Goal: Task Accomplishment & Management: Manage account settings

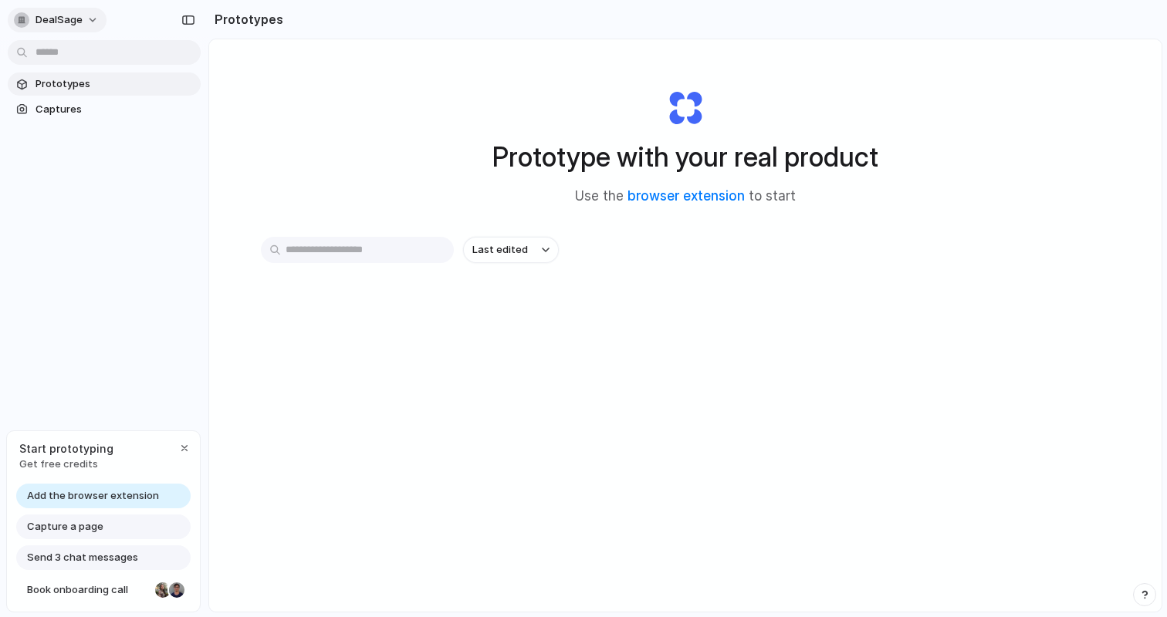
click at [66, 27] on button "DealSage" at bounding box center [57, 20] width 99 height 25
click at [76, 51] on li "Settings" at bounding box center [75, 54] width 128 height 25
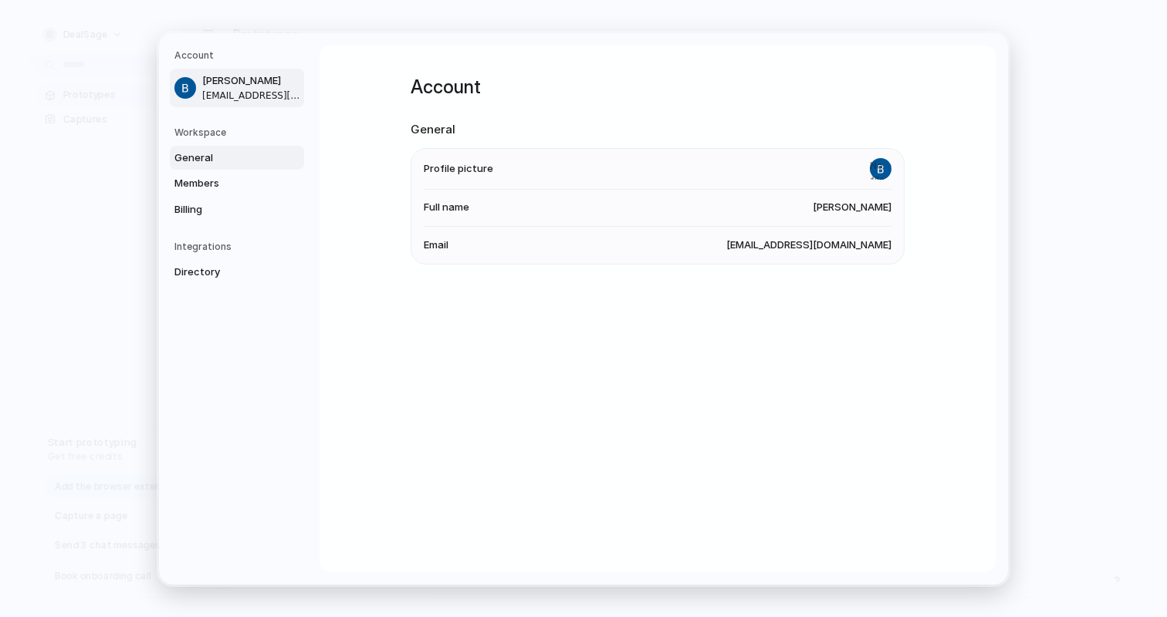
click at [198, 156] on span "General" at bounding box center [223, 157] width 99 height 15
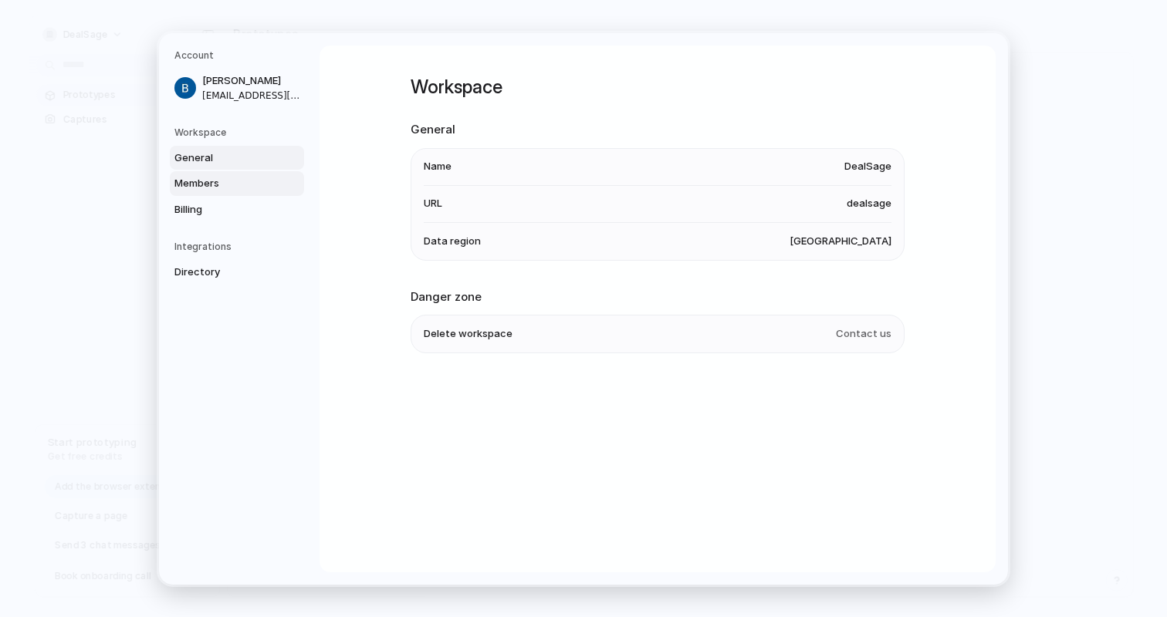
click at [198, 184] on span "Members" at bounding box center [223, 183] width 99 height 15
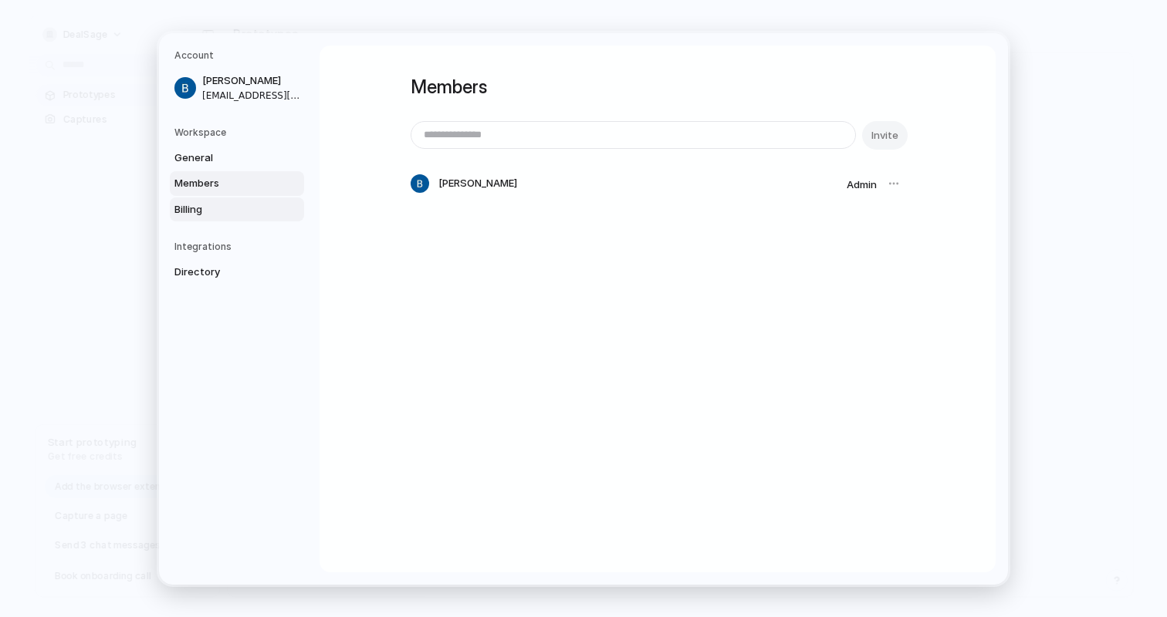
click at [192, 211] on span "Billing" at bounding box center [223, 208] width 99 height 15
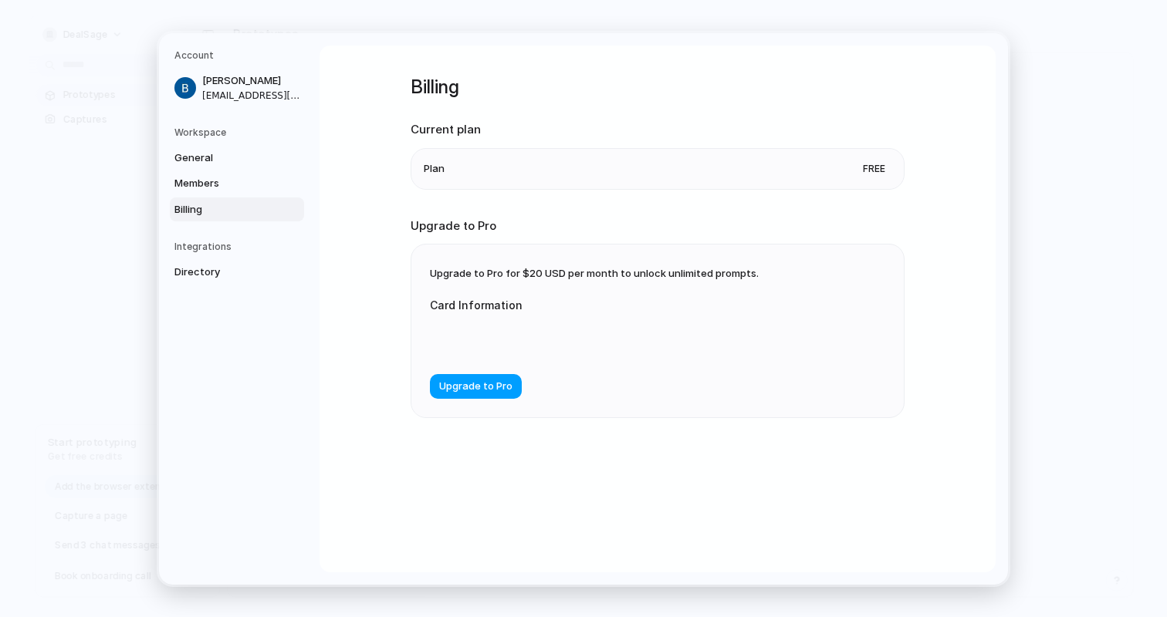
click at [486, 387] on span "Upgrade to Pro" at bounding box center [475, 386] width 73 height 15
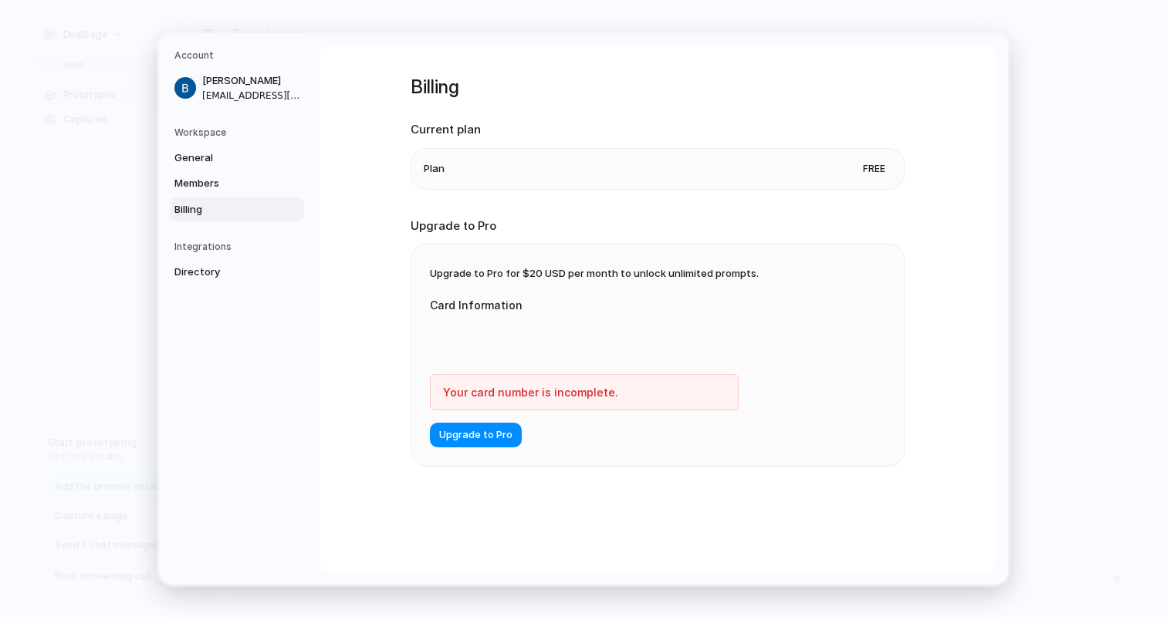
click at [364, 357] on div "Billing Current plan Plan Free Upgrade to Pro Upgrade to Pro for $20 USD per mo…" at bounding box center [657, 309] width 676 height 527
click at [366, 319] on div "Billing Current plan Plan Free Upgrade to Pro Upgrade to Pro for $20 USD per mo…" at bounding box center [657, 309] width 676 height 527
click at [235, 265] on span "Directory" at bounding box center [223, 272] width 99 height 15
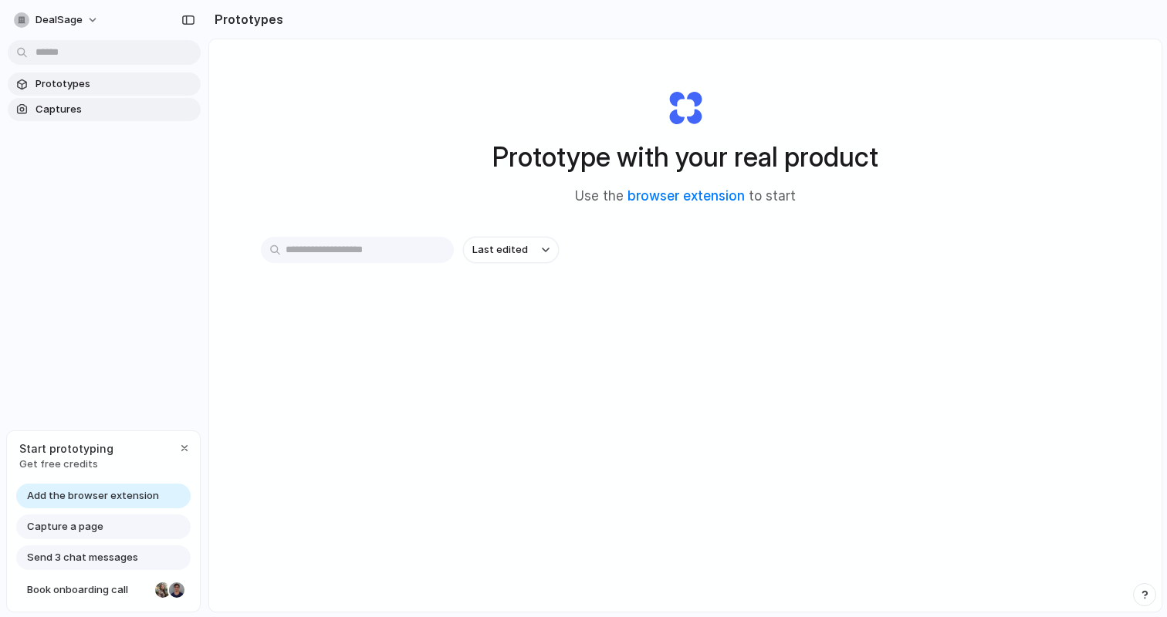
click at [63, 113] on span "Captures" at bounding box center [114, 109] width 159 height 15
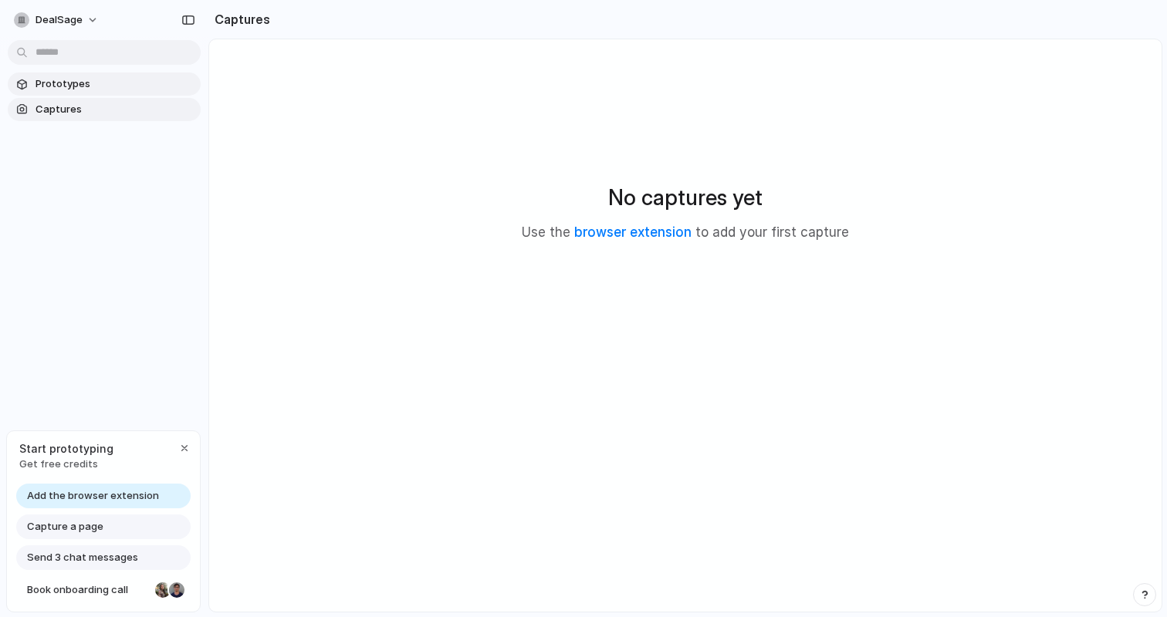
click at [69, 87] on span "Prototypes" at bounding box center [114, 83] width 159 height 15
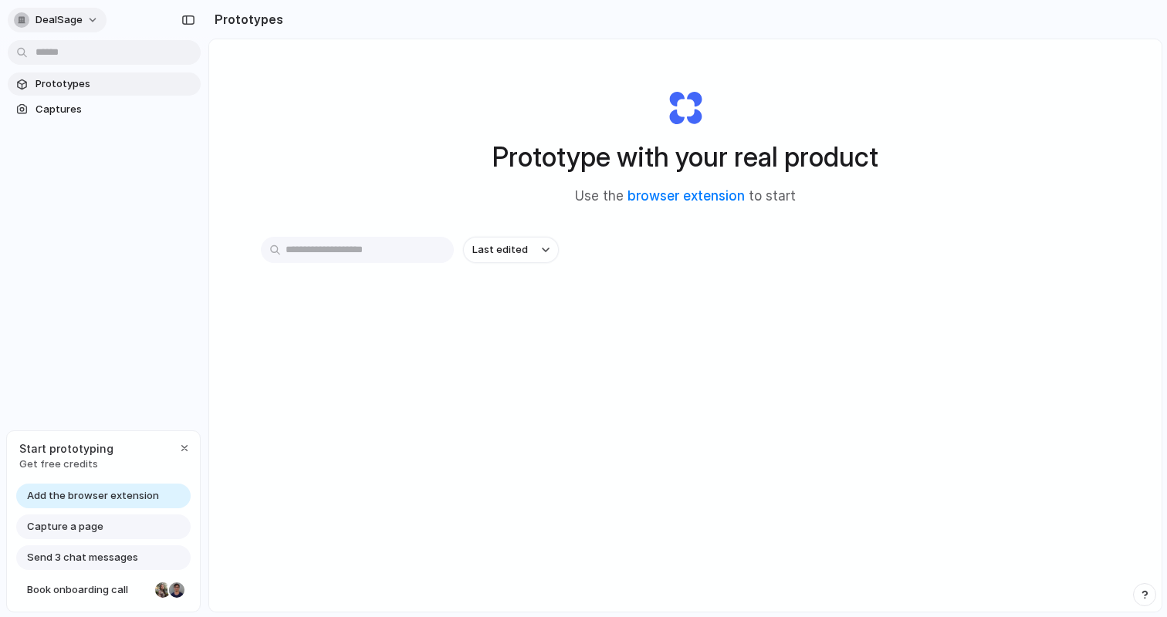
click at [70, 28] on button "DealSage" at bounding box center [57, 20] width 99 height 25
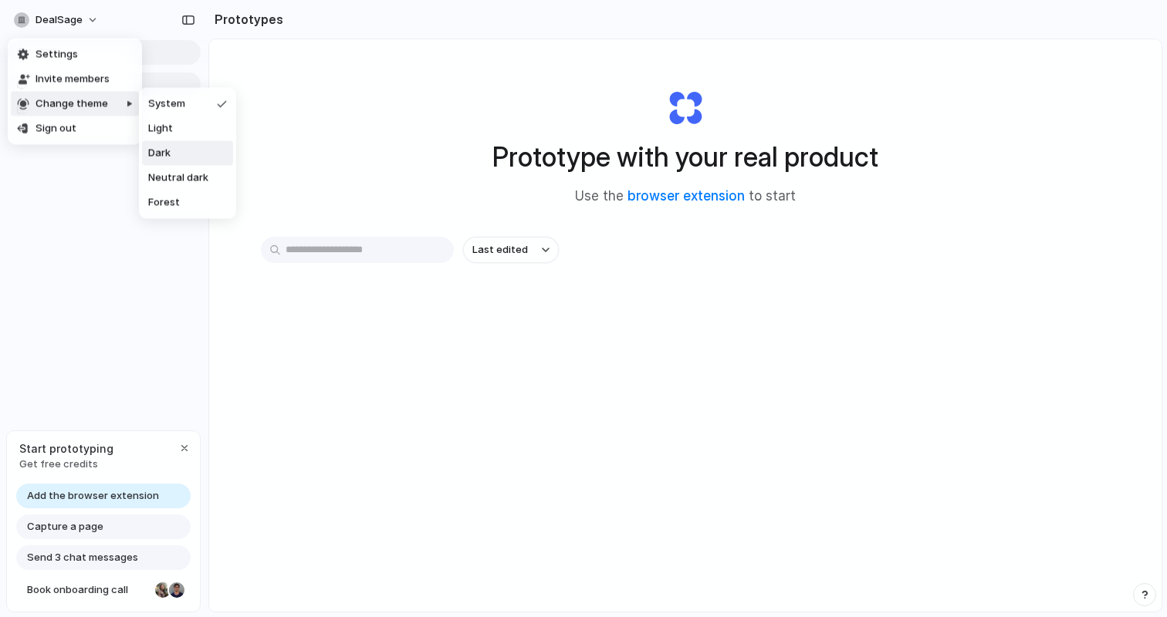
click at [162, 153] on span "Dark" at bounding box center [159, 153] width 22 height 15
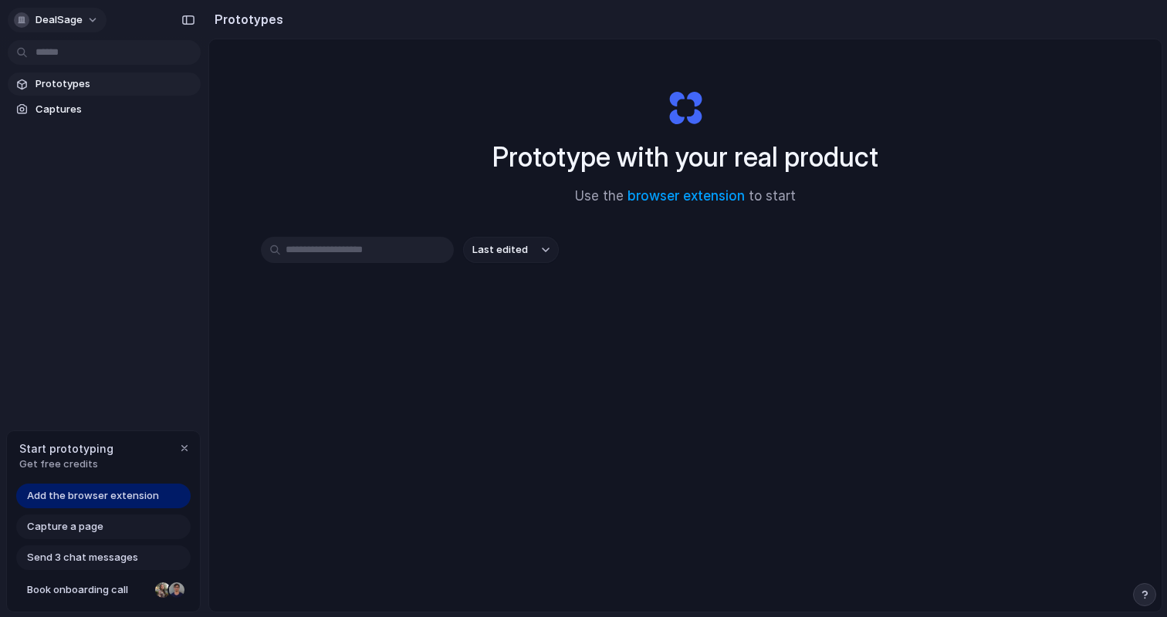
click at [76, 22] on span "DealSage" at bounding box center [58, 19] width 47 height 15
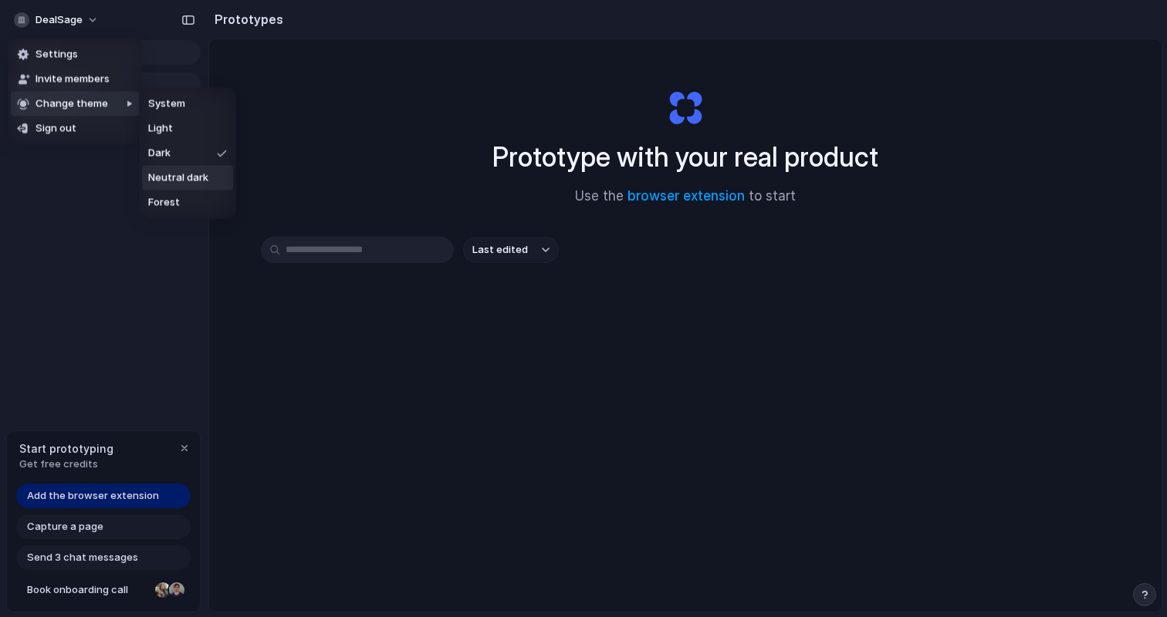
click at [167, 174] on span "Neutral dark" at bounding box center [178, 178] width 60 height 15
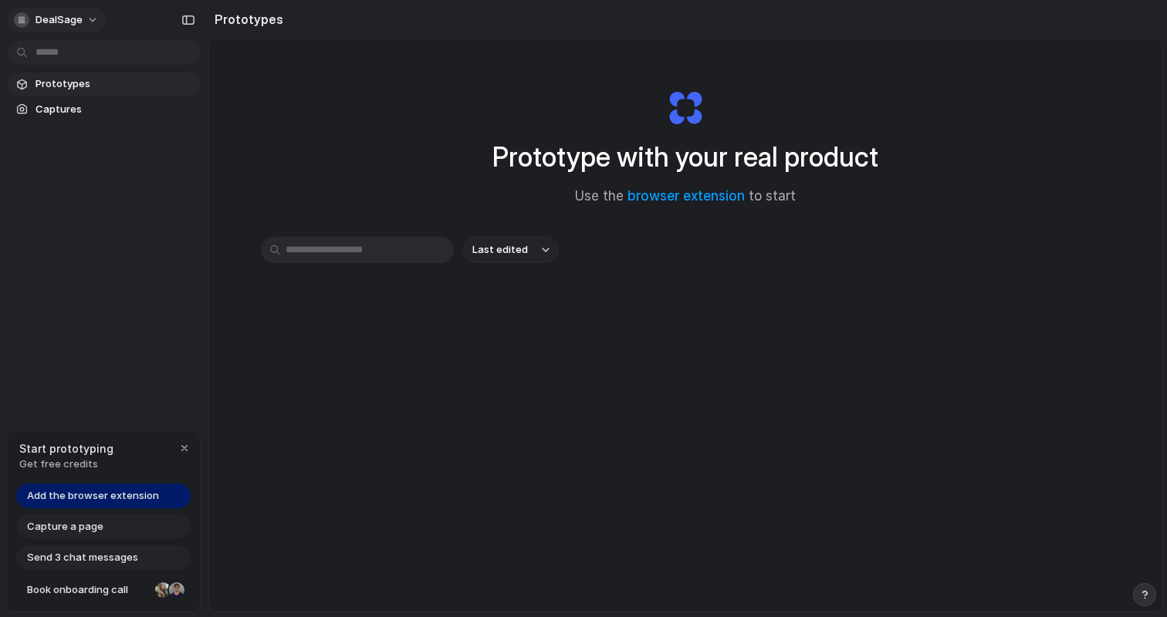
click at [56, 19] on span "DealSage" at bounding box center [58, 19] width 47 height 15
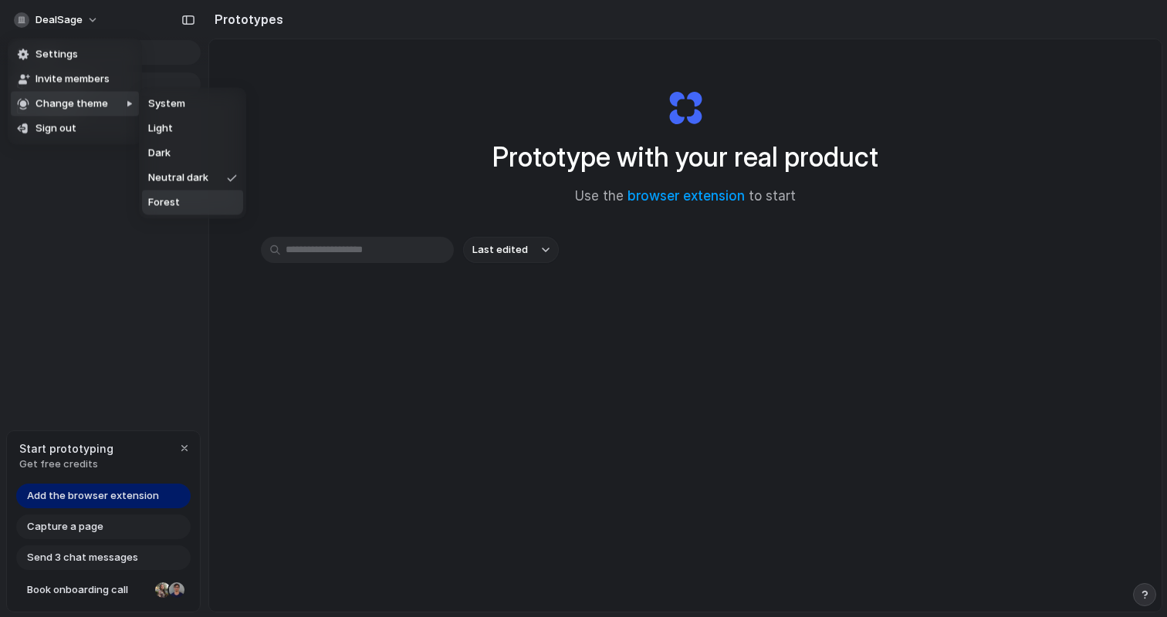
click at [167, 197] on span "Forest" at bounding box center [164, 202] width 32 height 15
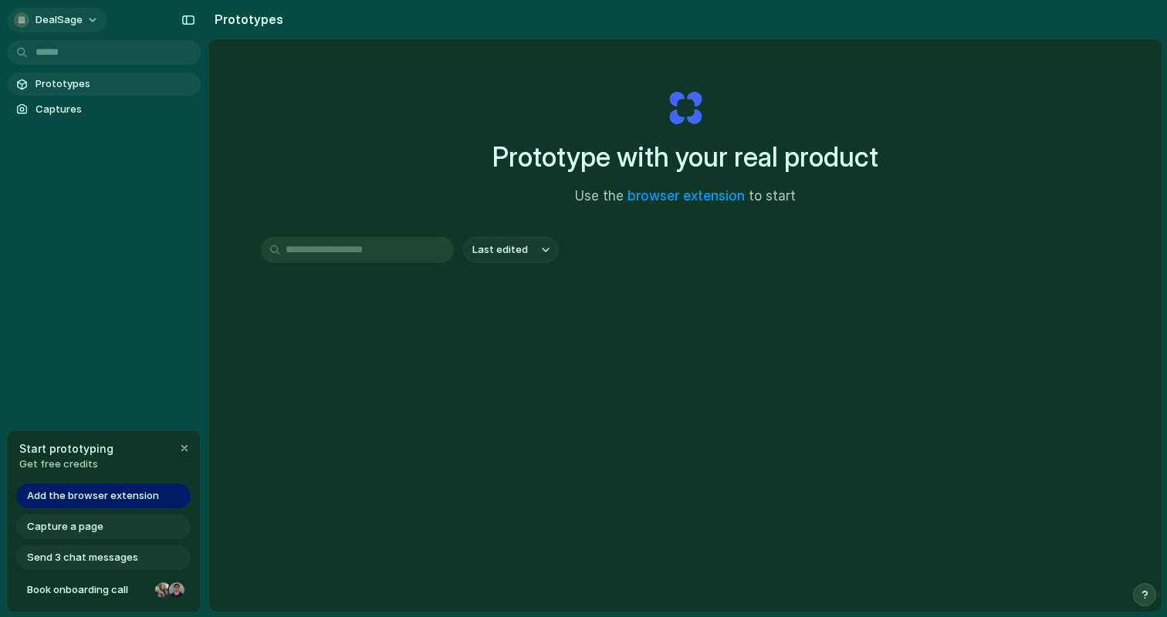
click at [79, 15] on span "DealSage" at bounding box center [58, 19] width 47 height 15
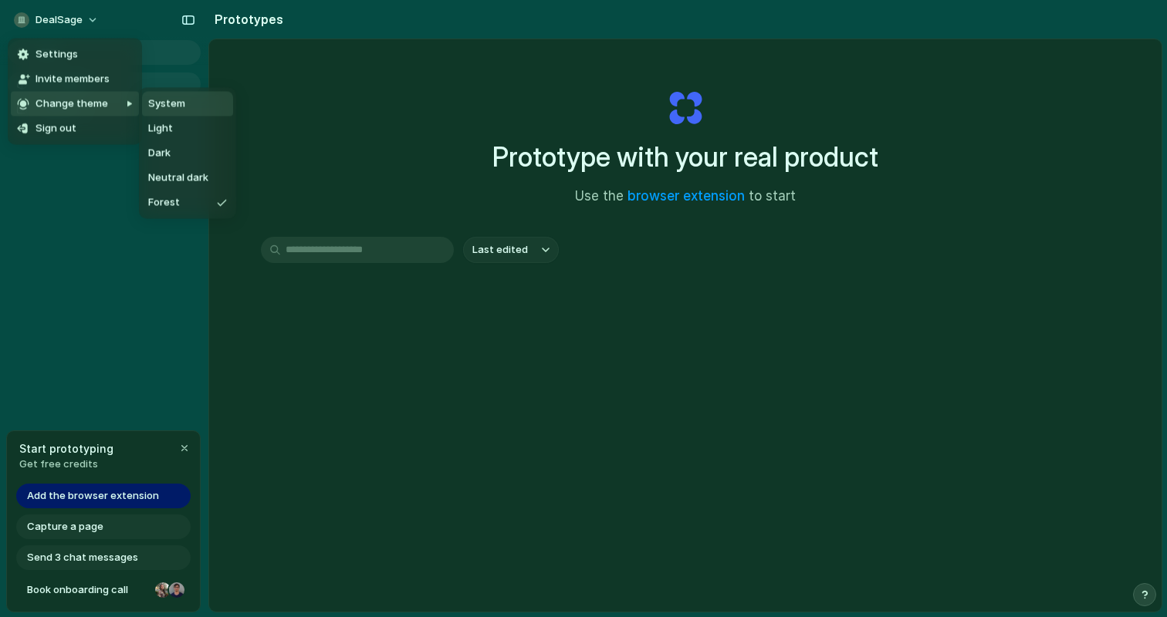
click at [152, 100] on span "System" at bounding box center [166, 103] width 37 height 15
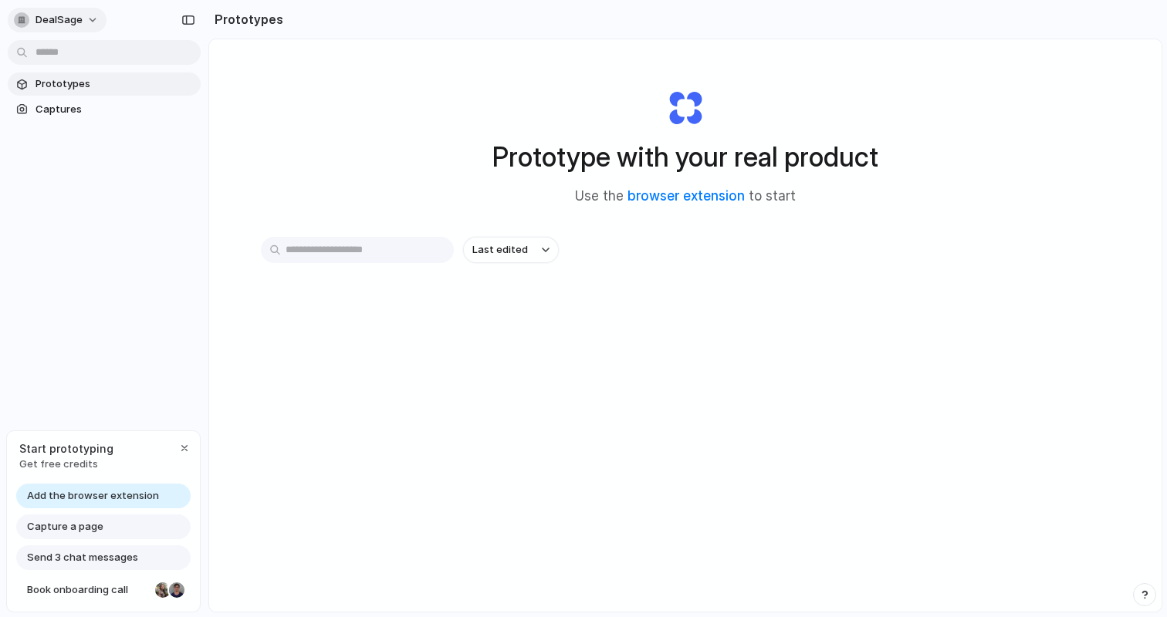
click at [82, 15] on button "DealSage" at bounding box center [57, 20] width 99 height 25
click at [59, 243] on div "Settings Invite members Change theme Sign out" at bounding box center [583, 308] width 1167 height 617
click at [181, 448] on div "button" at bounding box center [184, 448] width 12 height 12
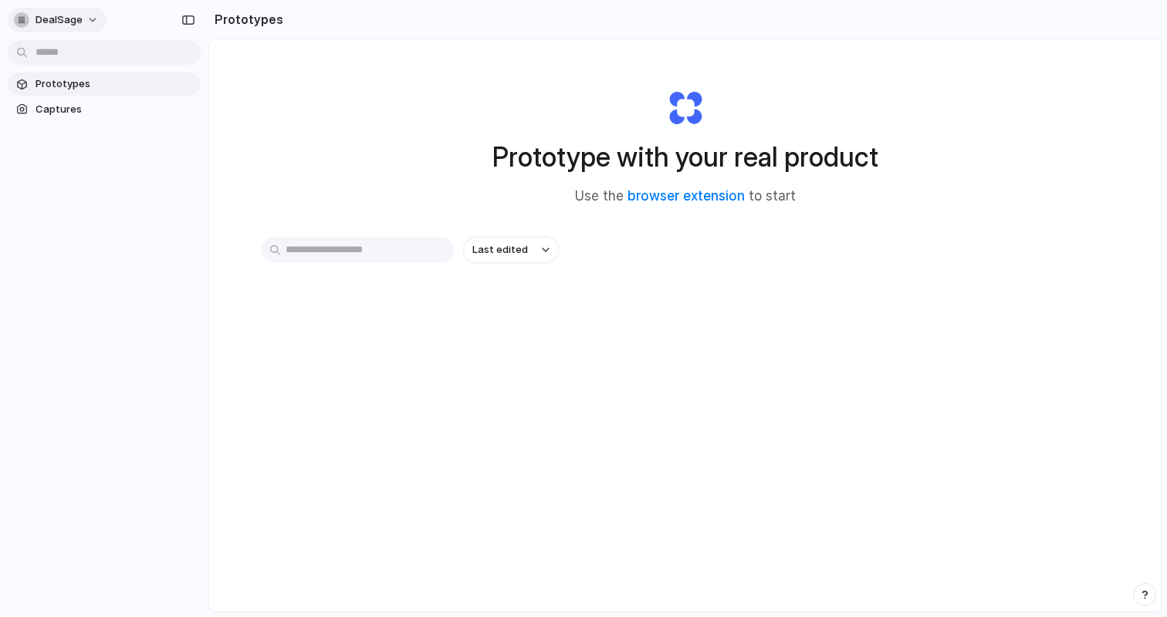
click at [79, 13] on span "DealSage" at bounding box center [58, 19] width 47 height 15
click at [88, 59] on li "Settings" at bounding box center [75, 54] width 128 height 25
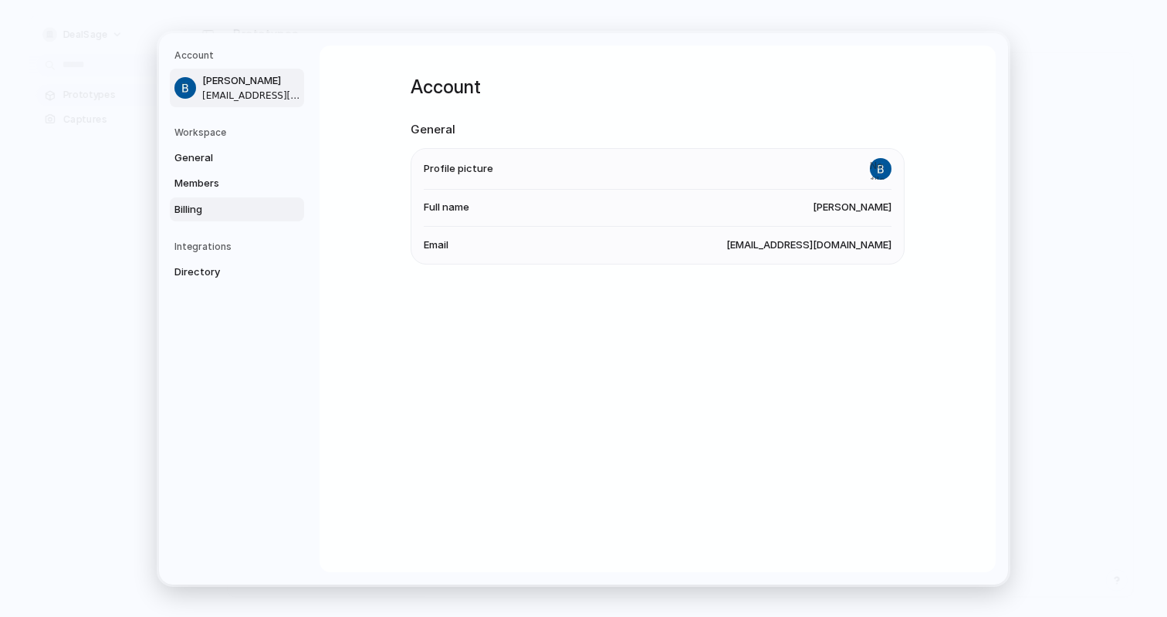
click at [215, 204] on span "Billing" at bounding box center [223, 208] width 99 height 15
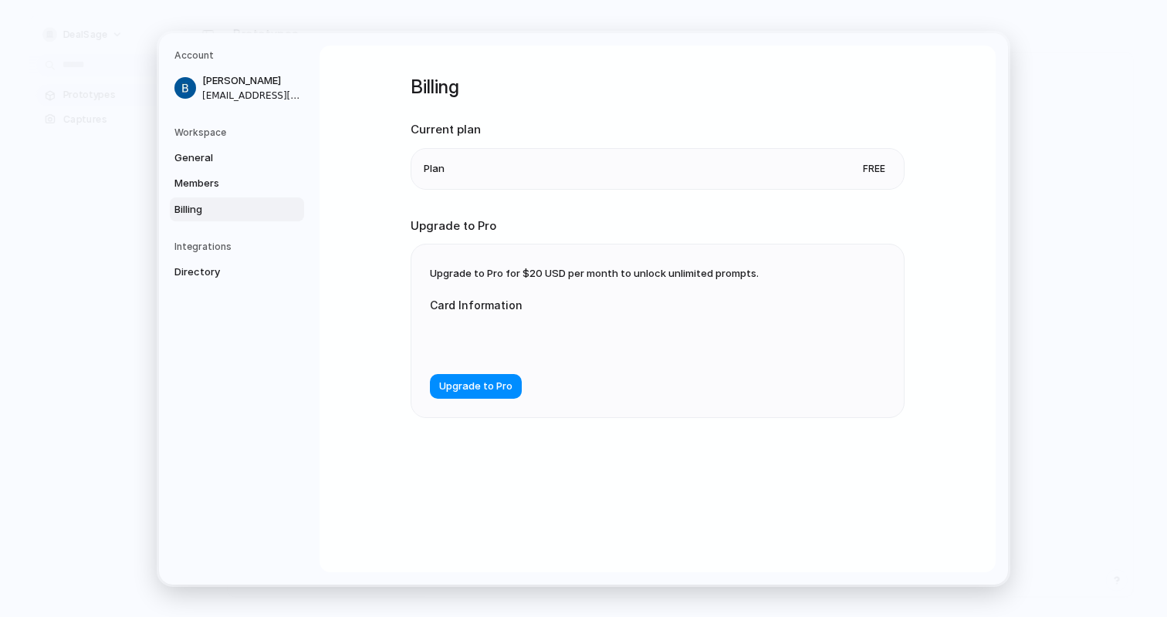
click at [437, 175] on span "Plan" at bounding box center [434, 167] width 21 height 15
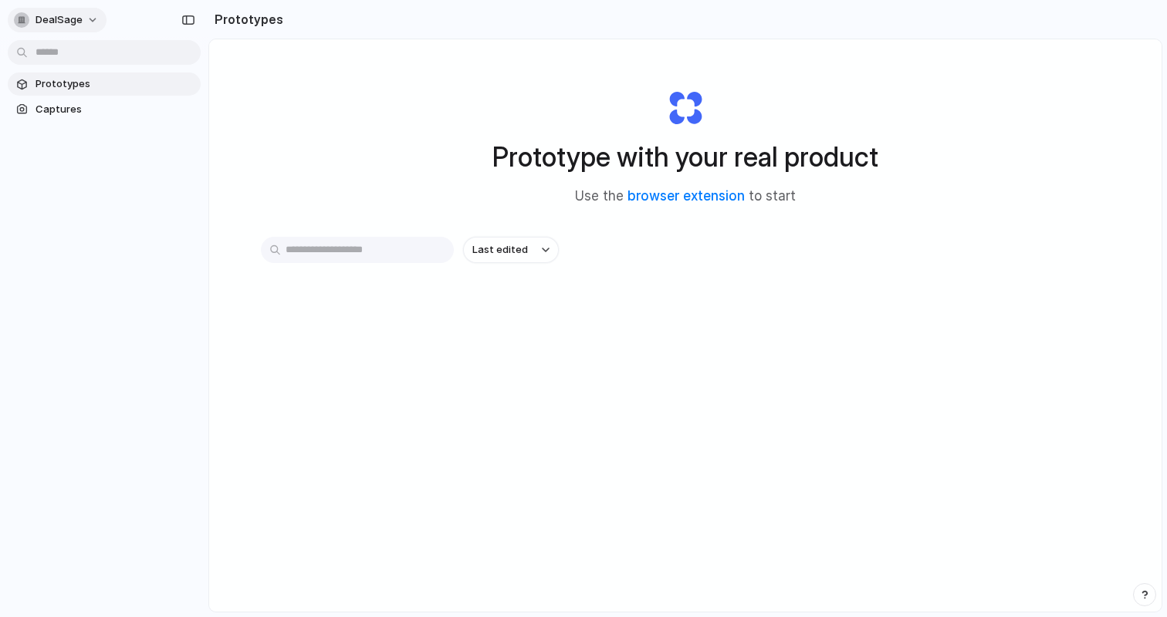
click at [26, 12] on div "DealSage" at bounding box center [48, 19] width 69 height 15
click at [69, 50] on span "Settings" at bounding box center [56, 54] width 42 height 15
click at [648, 275] on div "Last edited" at bounding box center [685, 305] width 849 height 136
